Goal: Transaction & Acquisition: Book appointment/travel/reservation

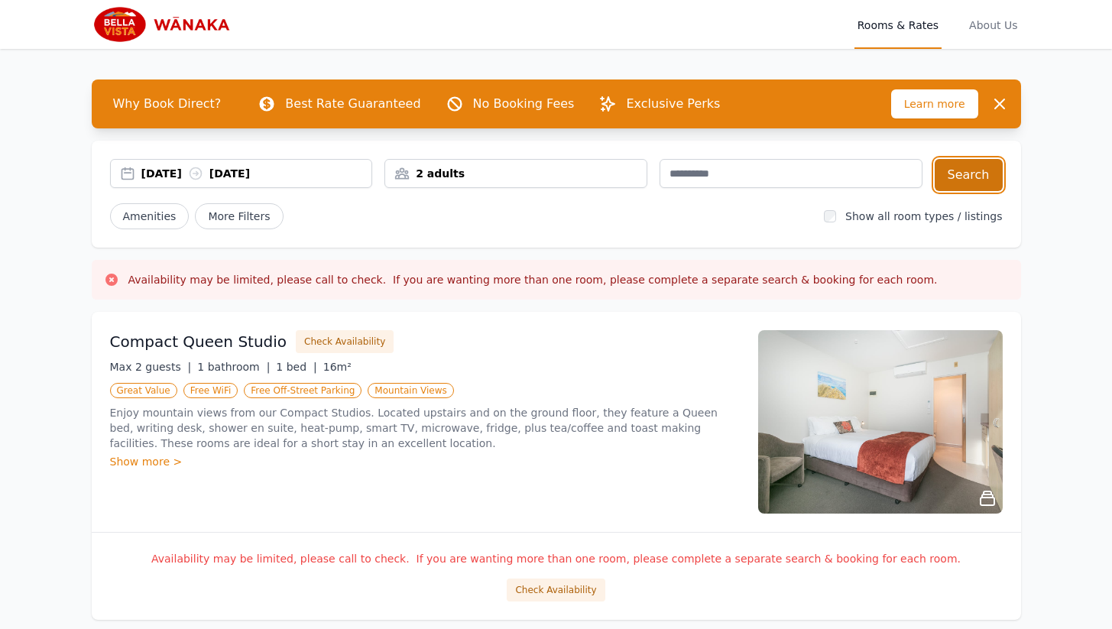
click at [986, 163] on button "Search" at bounding box center [968, 175] width 68 height 32
click at [167, 173] on div "[DATE] [DATE]" at bounding box center [256, 173] width 231 height 15
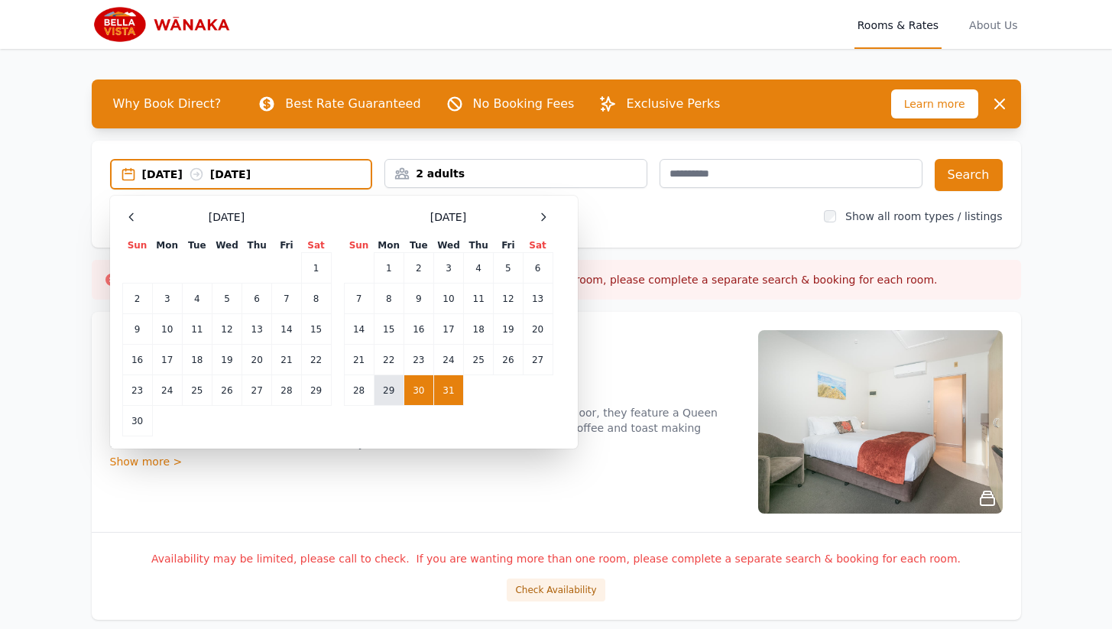
click at [388, 394] on td "29" at bounding box center [389, 390] width 30 height 31
click at [443, 387] on td "31" at bounding box center [448, 390] width 30 height 31
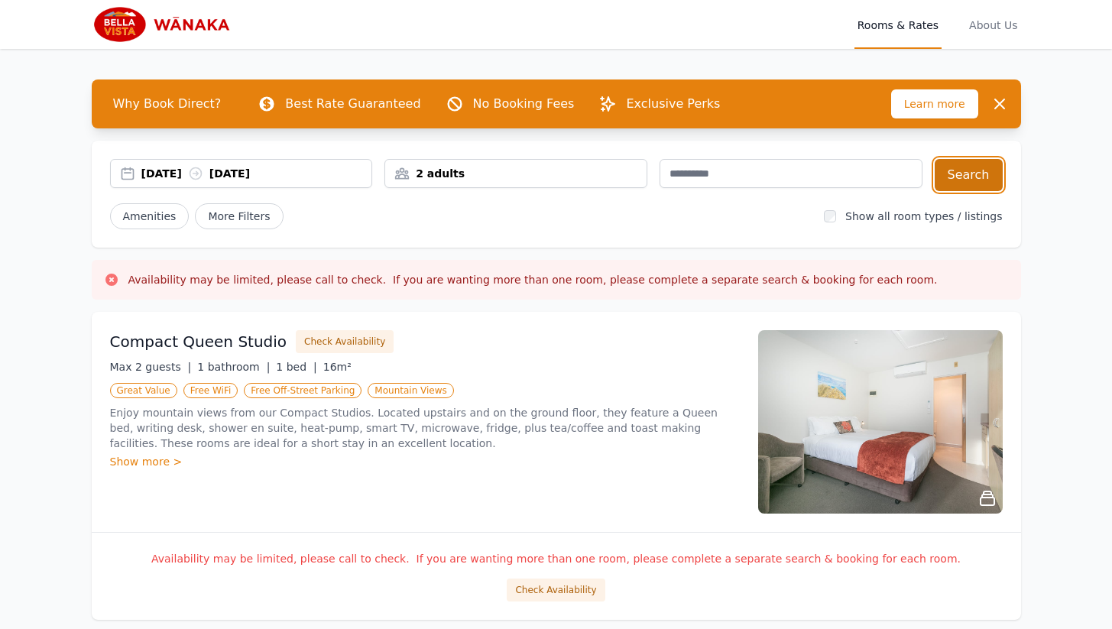
click at [961, 174] on button "Search" at bounding box center [968, 175] width 68 height 32
click at [167, 181] on div "[DATE] [DATE]" at bounding box center [241, 173] width 263 height 29
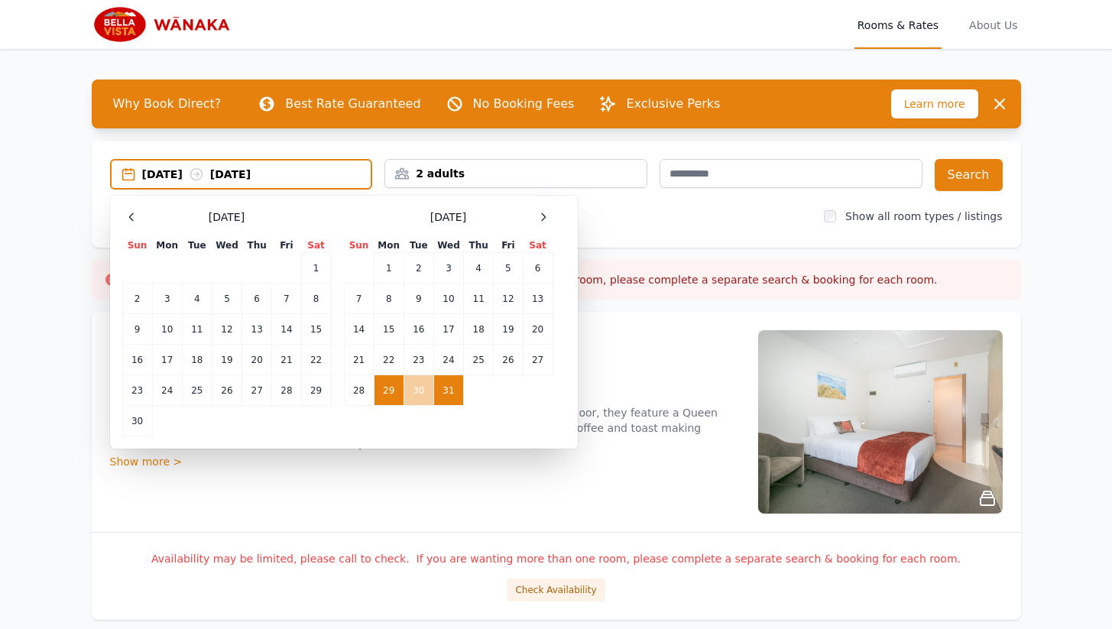
click at [414, 393] on td "30" at bounding box center [418, 390] width 30 height 31
click at [453, 393] on td "31" at bounding box center [448, 390] width 30 height 31
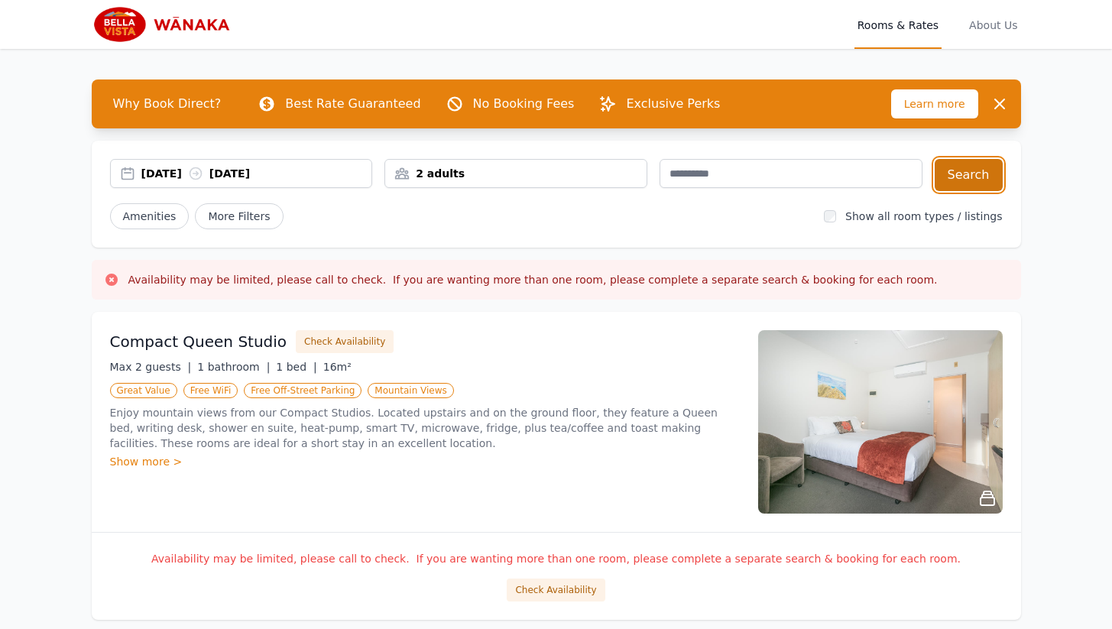
click at [950, 183] on button "Search" at bounding box center [968, 175] width 68 height 32
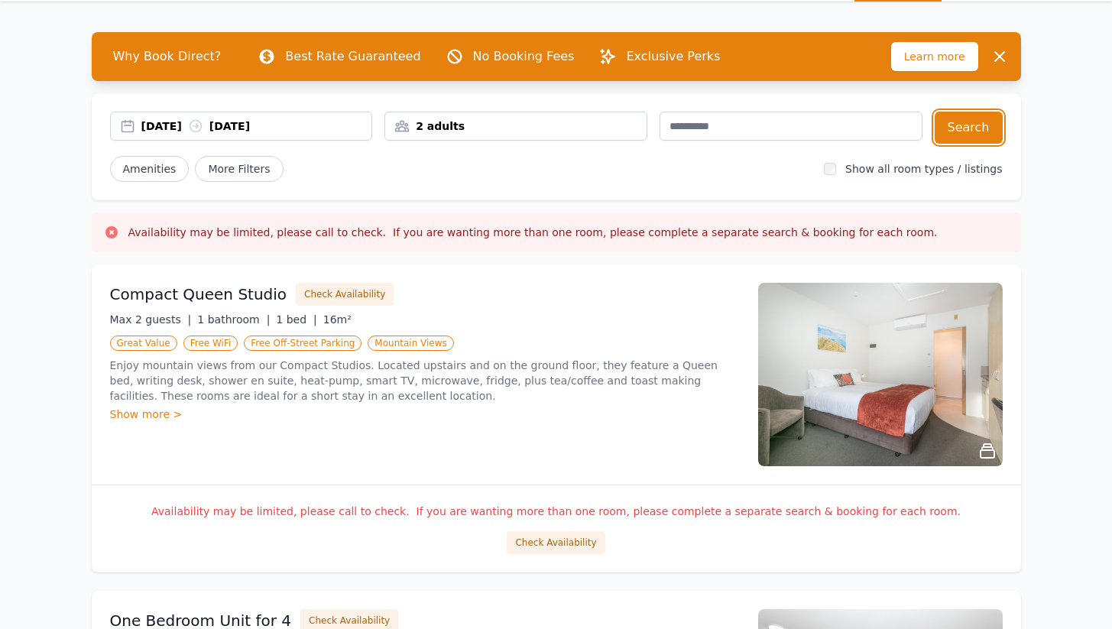
scroll to position [70, 0]
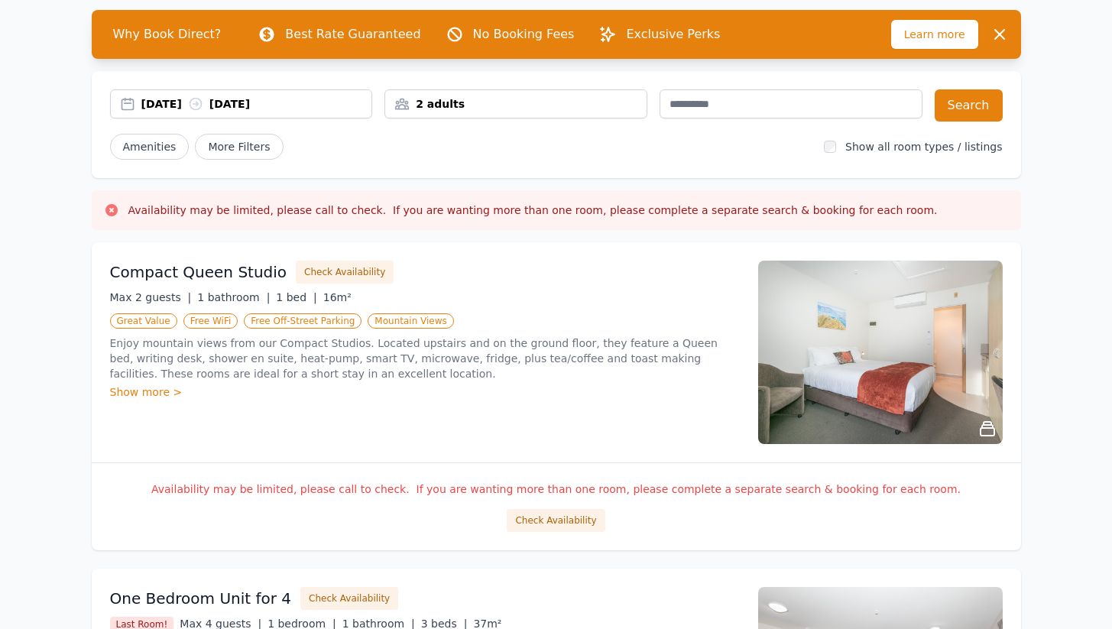
click at [913, 377] on img at bounding box center [880, 352] width 244 height 183
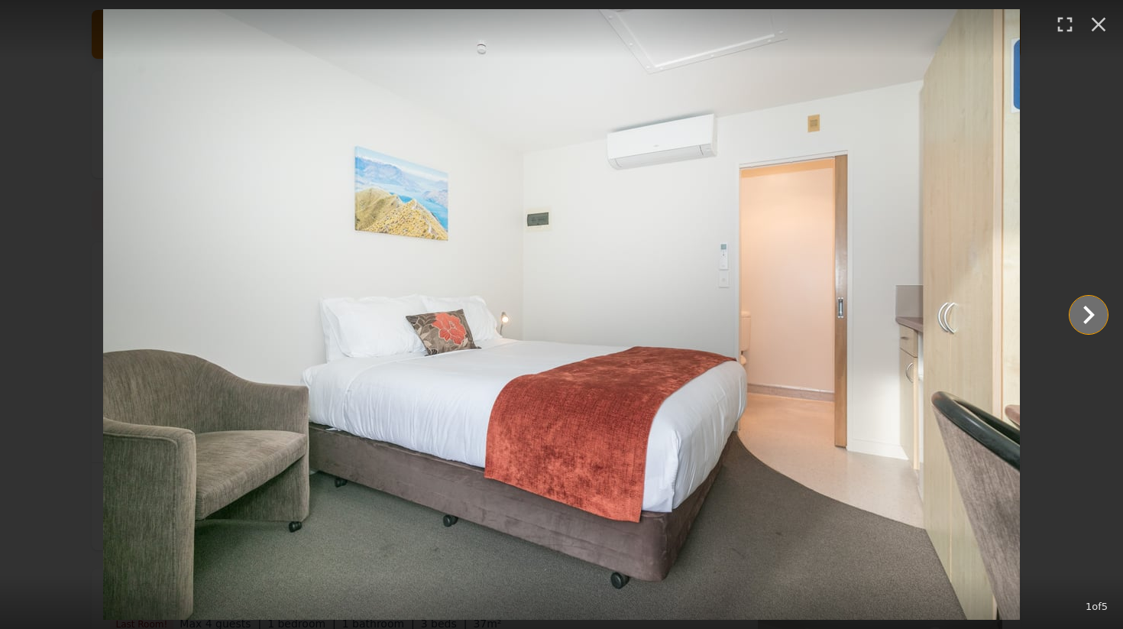
click at [1075, 321] on icon "Show slide 2 of 5" at bounding box center [1088, 314] width 37 height 37
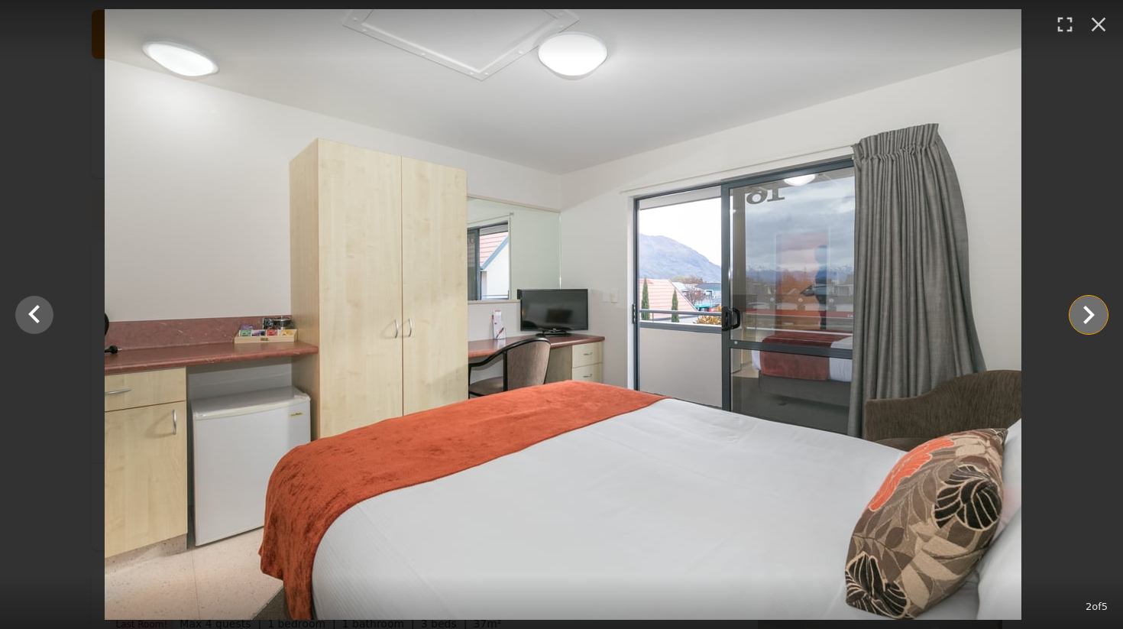
click at [1075, 321] on icon "Show slide 3 of 5" at bounding box center [1088, 314] width 37 height 37
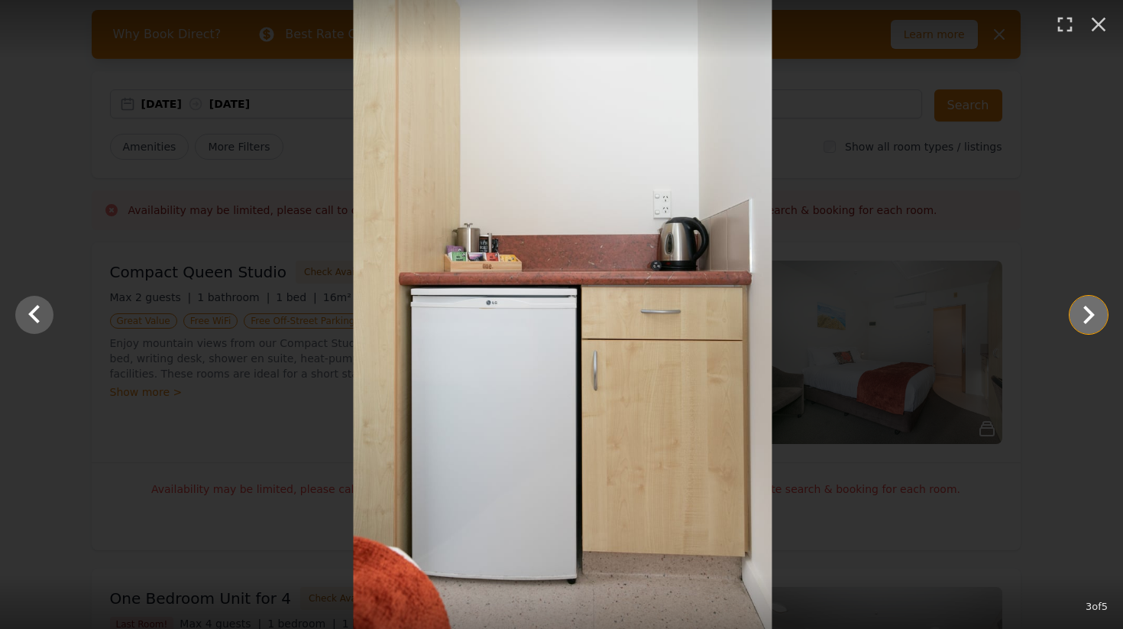
click at [1075, 321] on icon "Show slide 4 of 5" at bounding box center [1088, 314] width 37 height 37
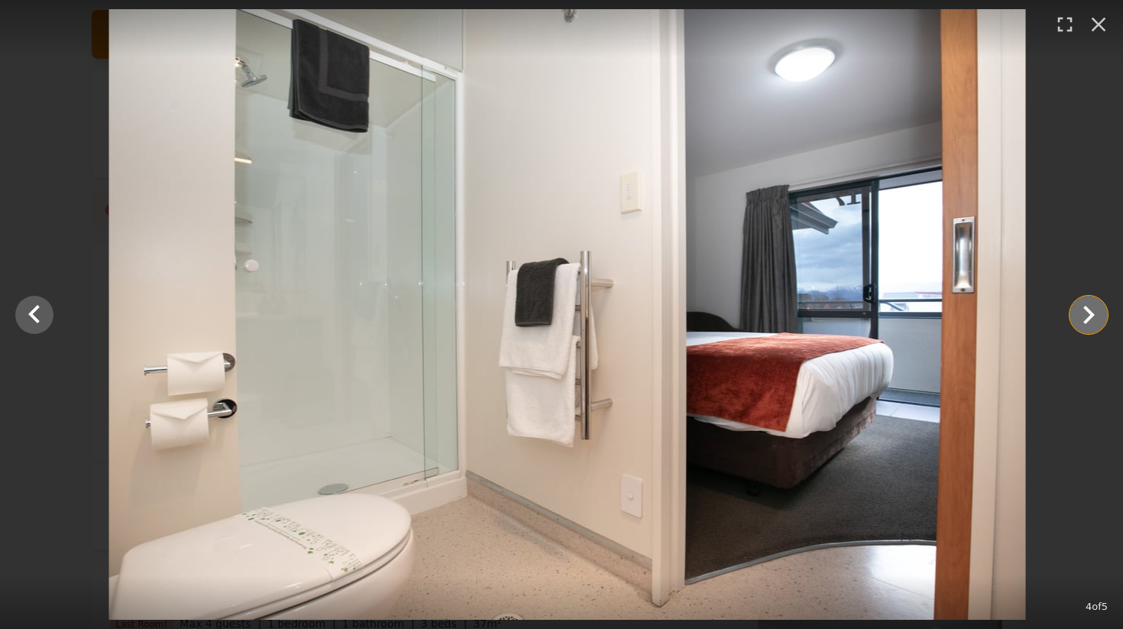
click at [1075, 321] on icon "Show slide 5 of 5" at bounding box center [1088, 314] width 37 height 37
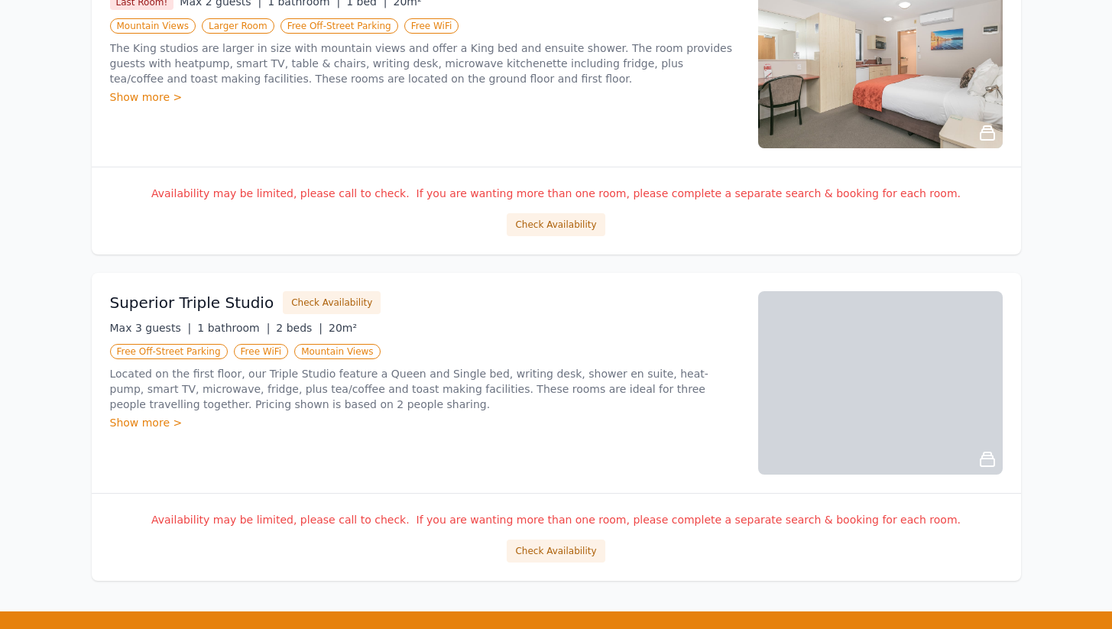
scroll to position [1851, 0]
